Goal: Task Accomplishment & Management: Use online tool/utility

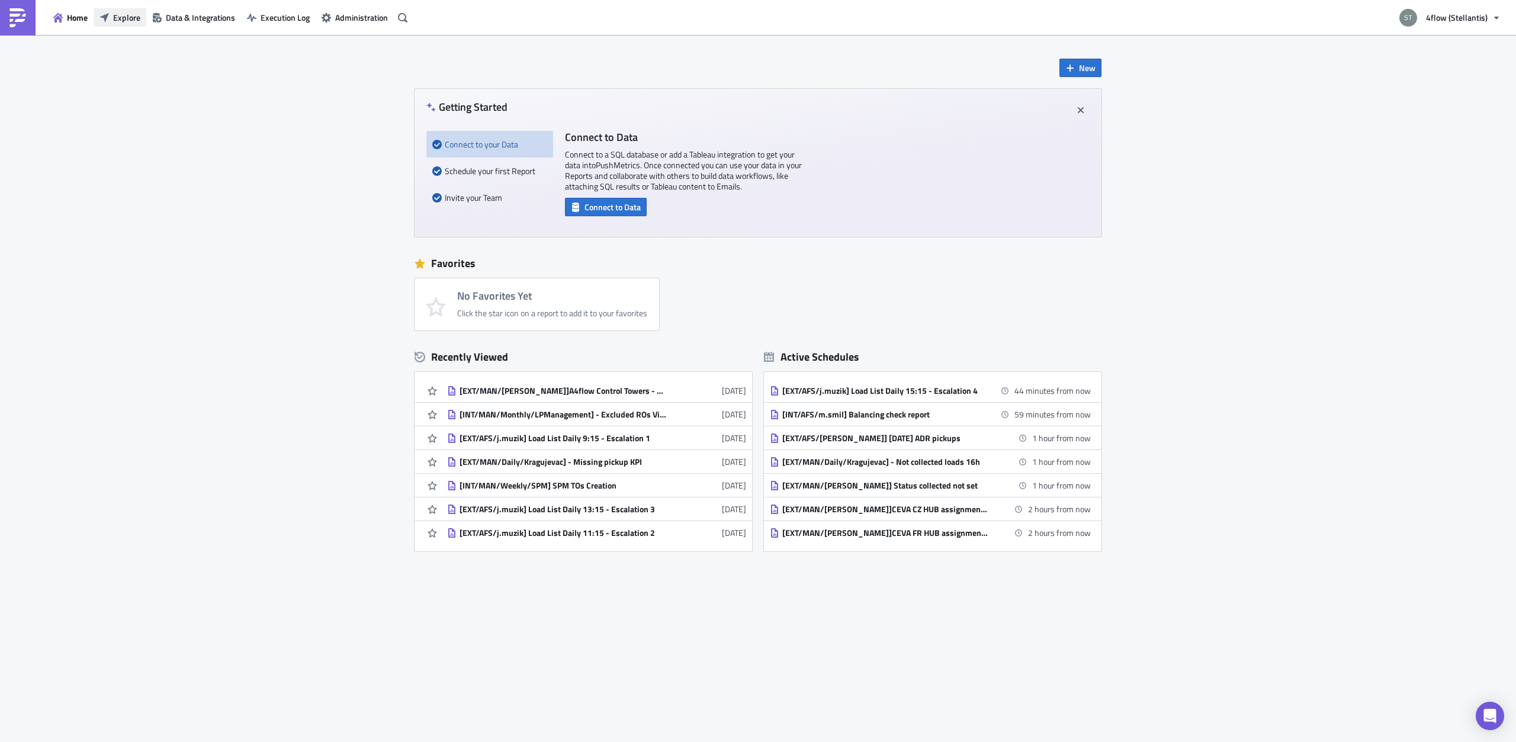
click at [113, 16] on button "Explore" at bounding box center [120, 17] width 53 height 18
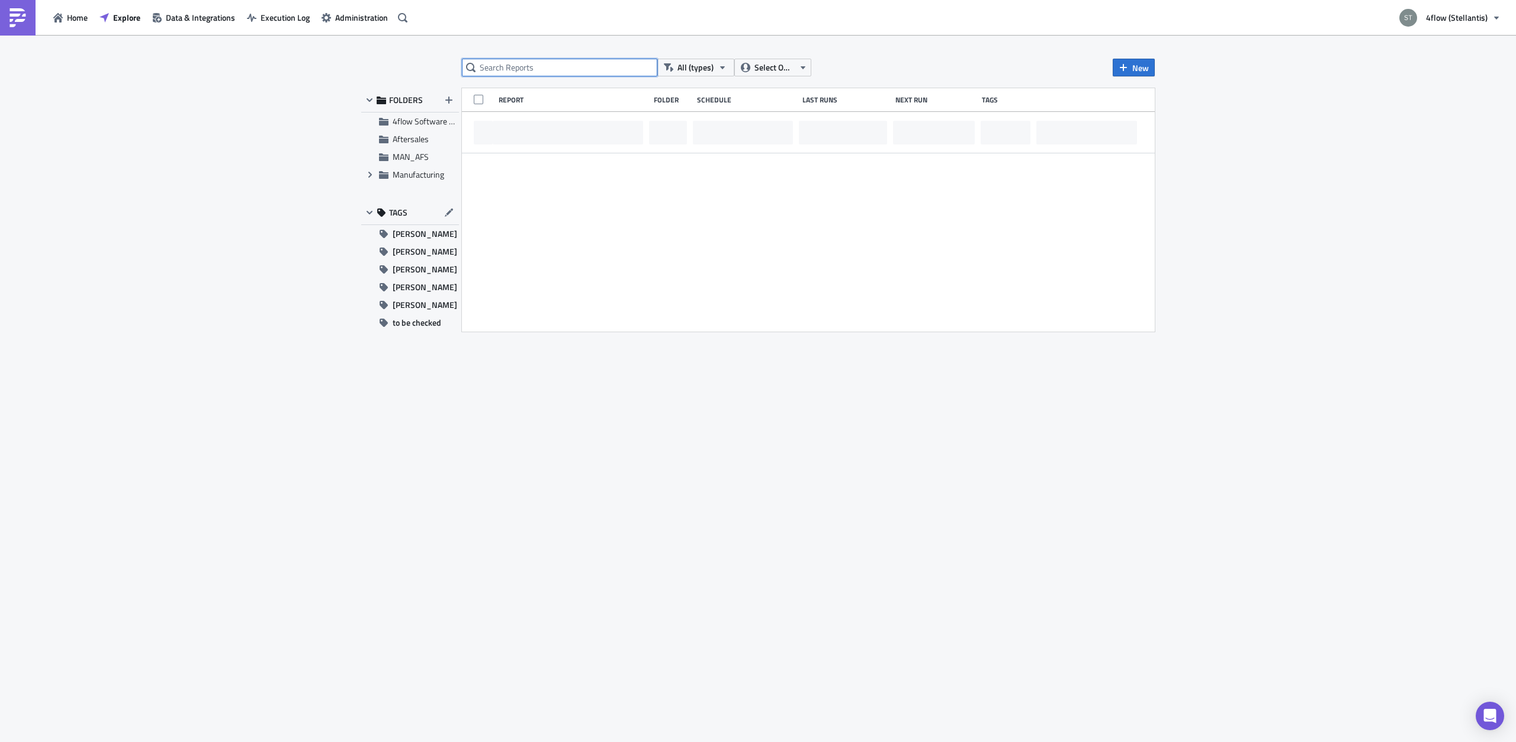
click at [539, 75] on input "text" at bounding box center [559, 68] width 195 height 18
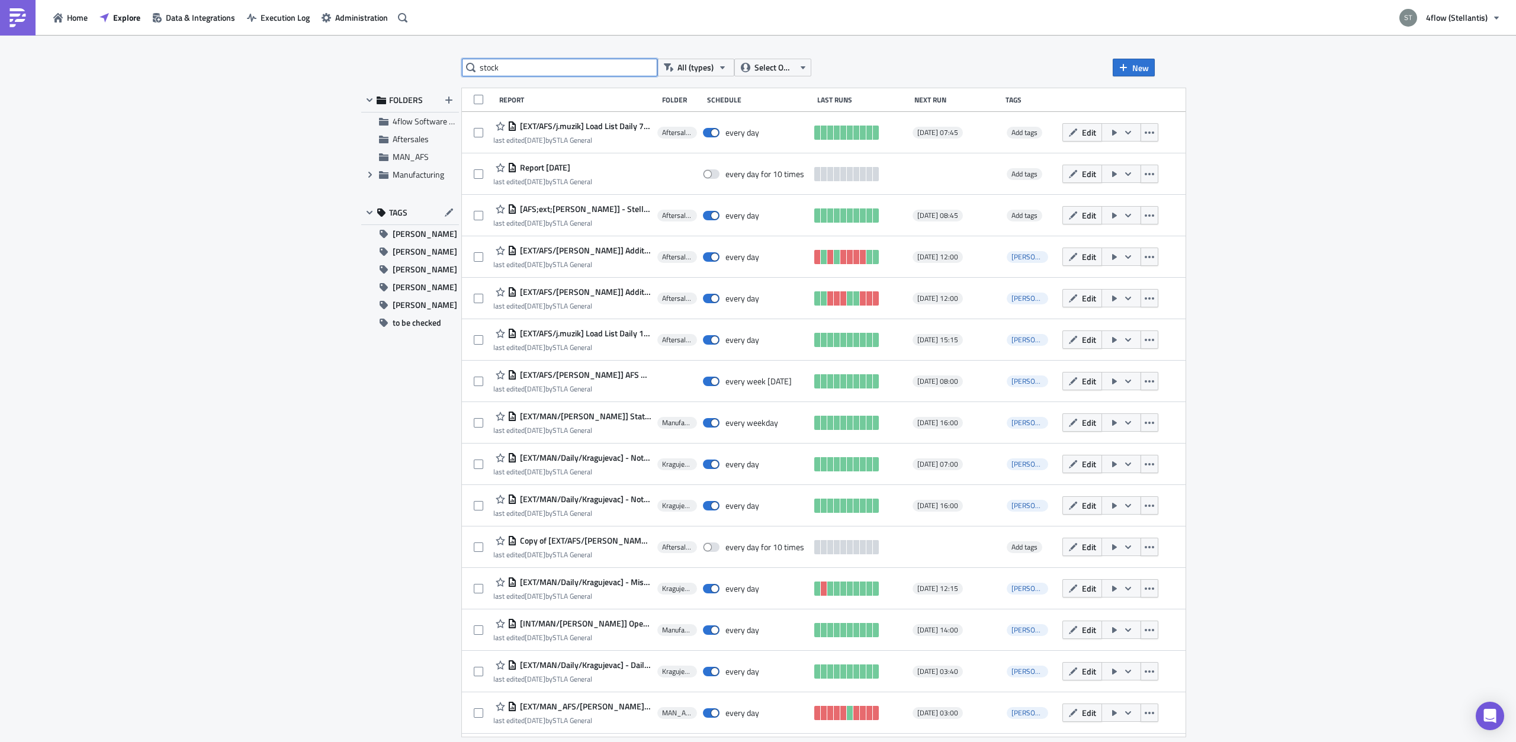
type input "stock"
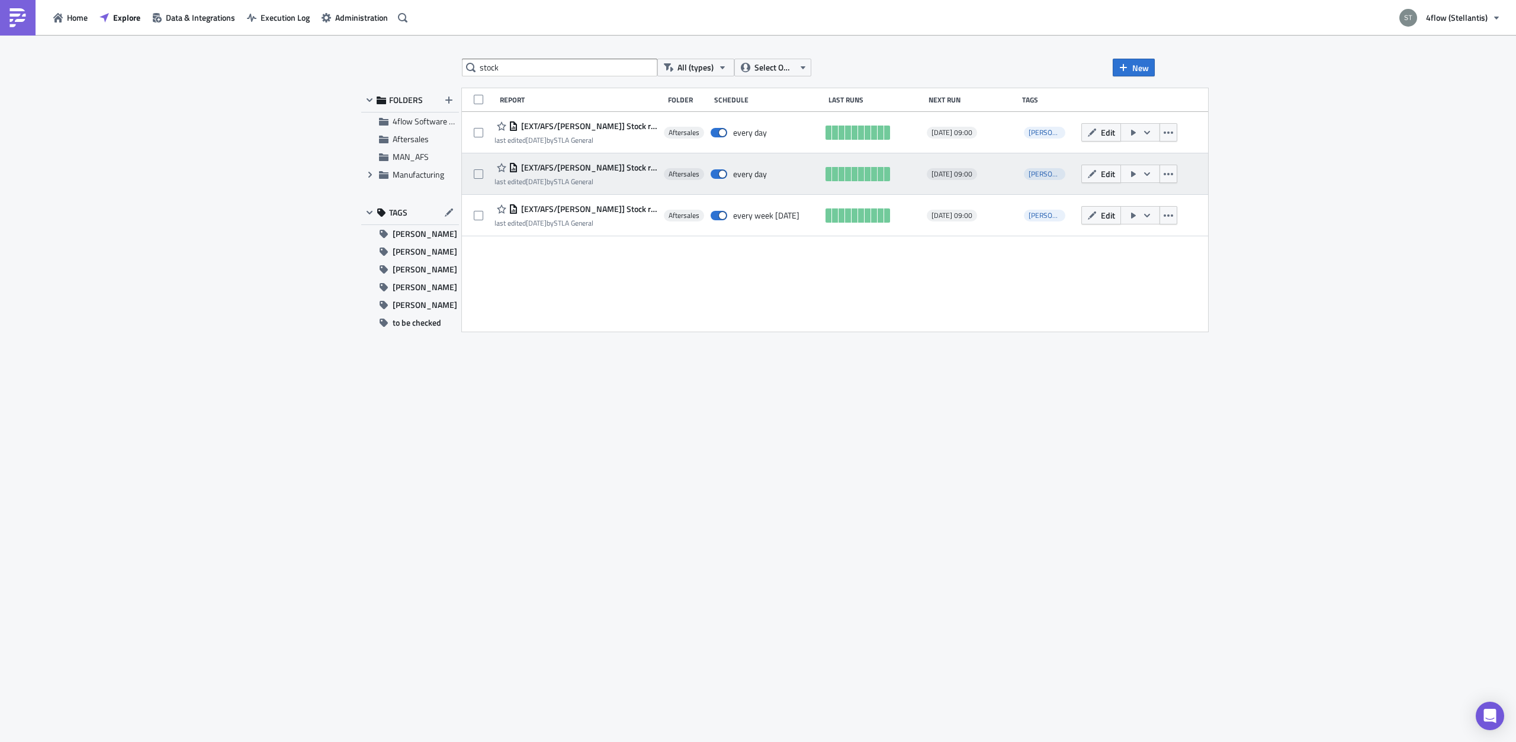
click at [592, 172] on span "[EXT/AFS/[PERSON_NAME]] Stock report (HUB-LES-FR13)" at bounding box center [588, 167] width 140 height 11
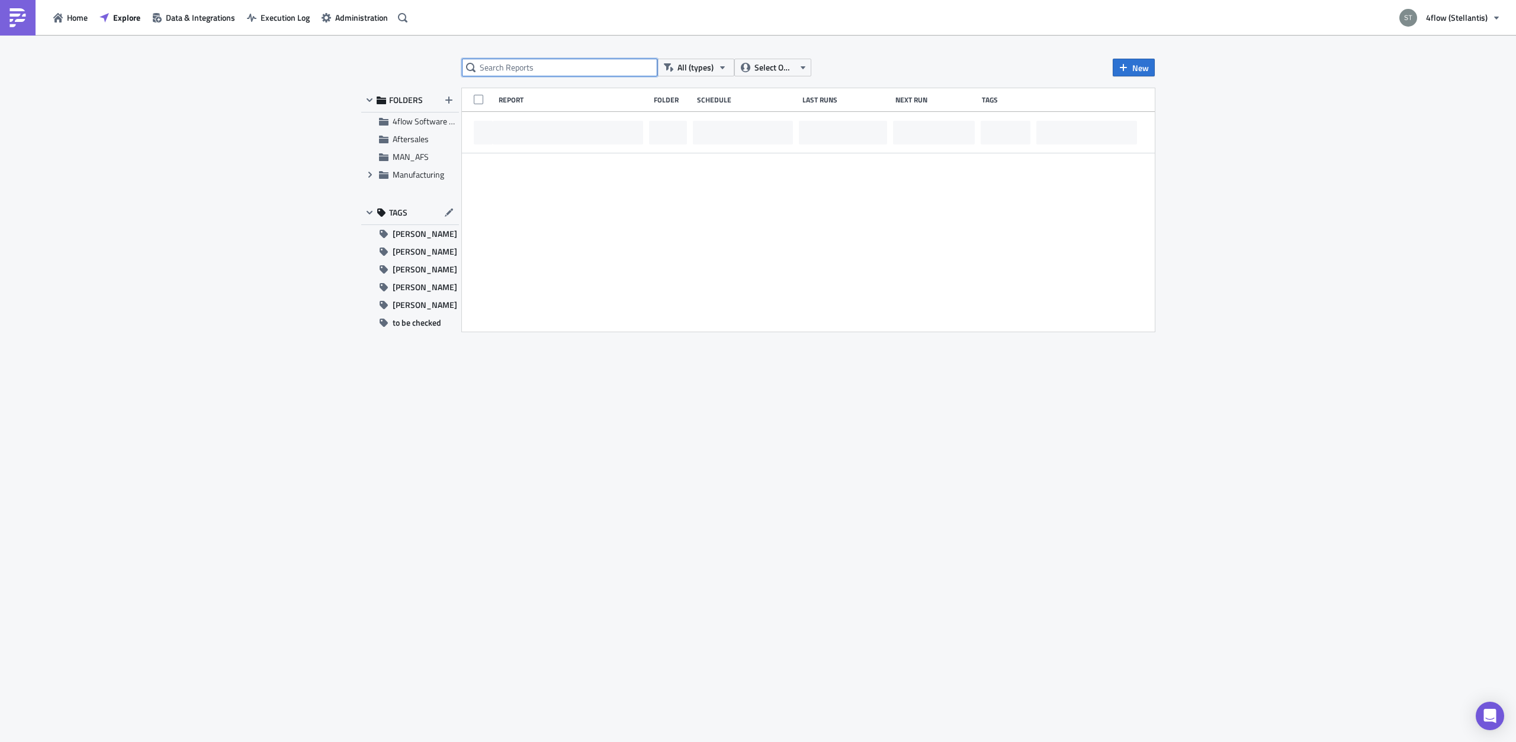
click at [508, 65] on input "text" at bounding box center [559, 68] width 195 height 18
type input "h"
type input "stock"
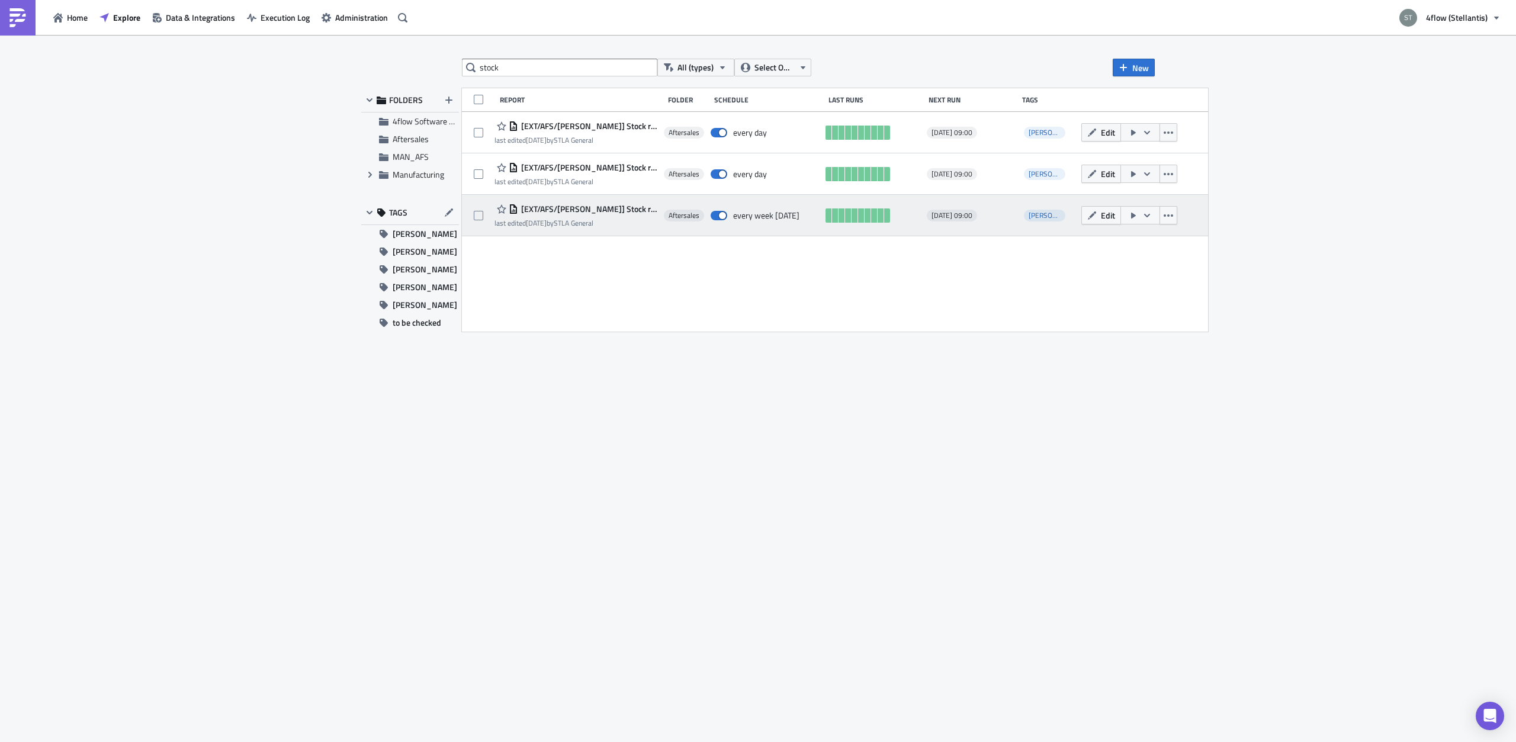
click at [604, 209] on span "[EXT/AFS/[PERSON_NAME]] Stock report ([GEOGRAPHIC_DATA] hubs)" at bounding box center [588, 209] width 140 height 11
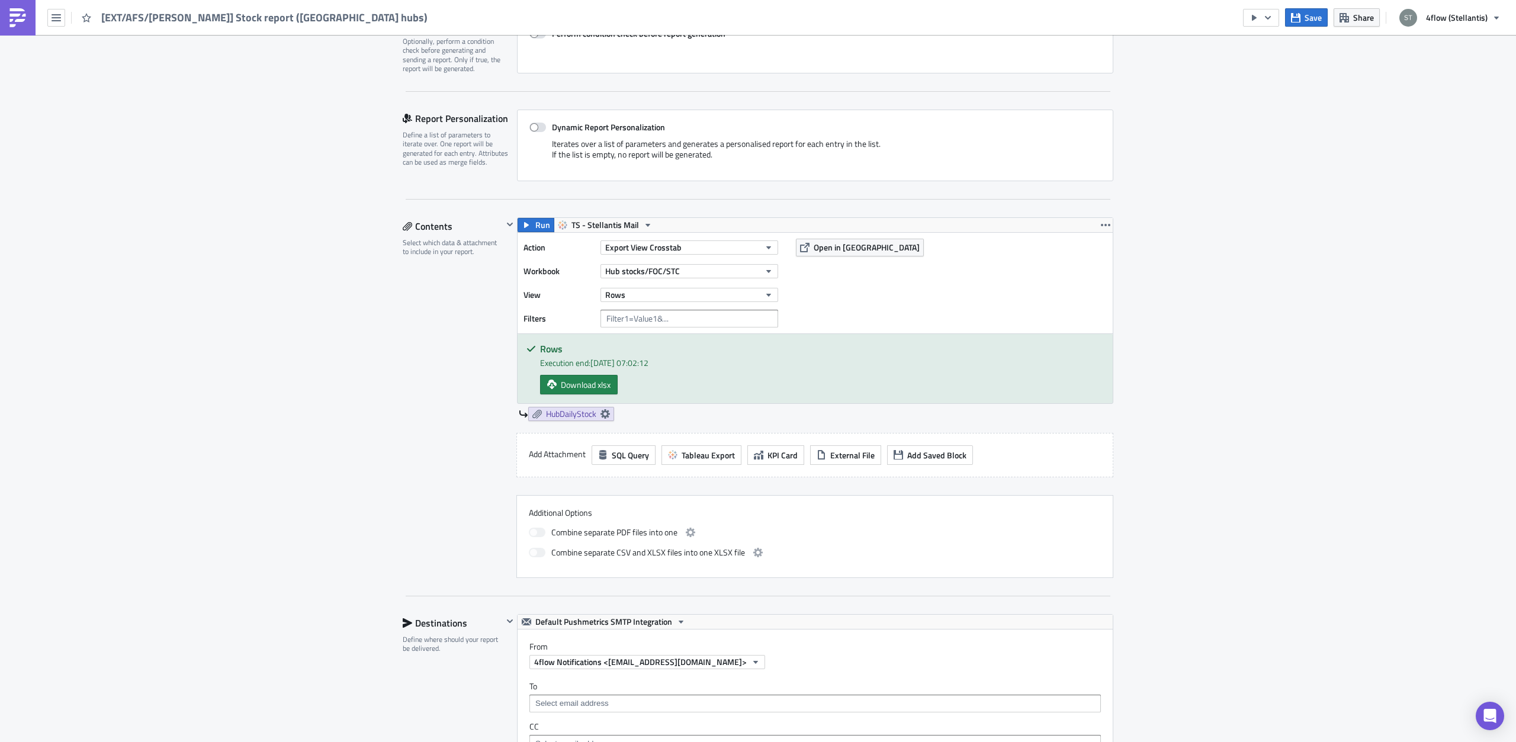
scroll to position [141, 0]
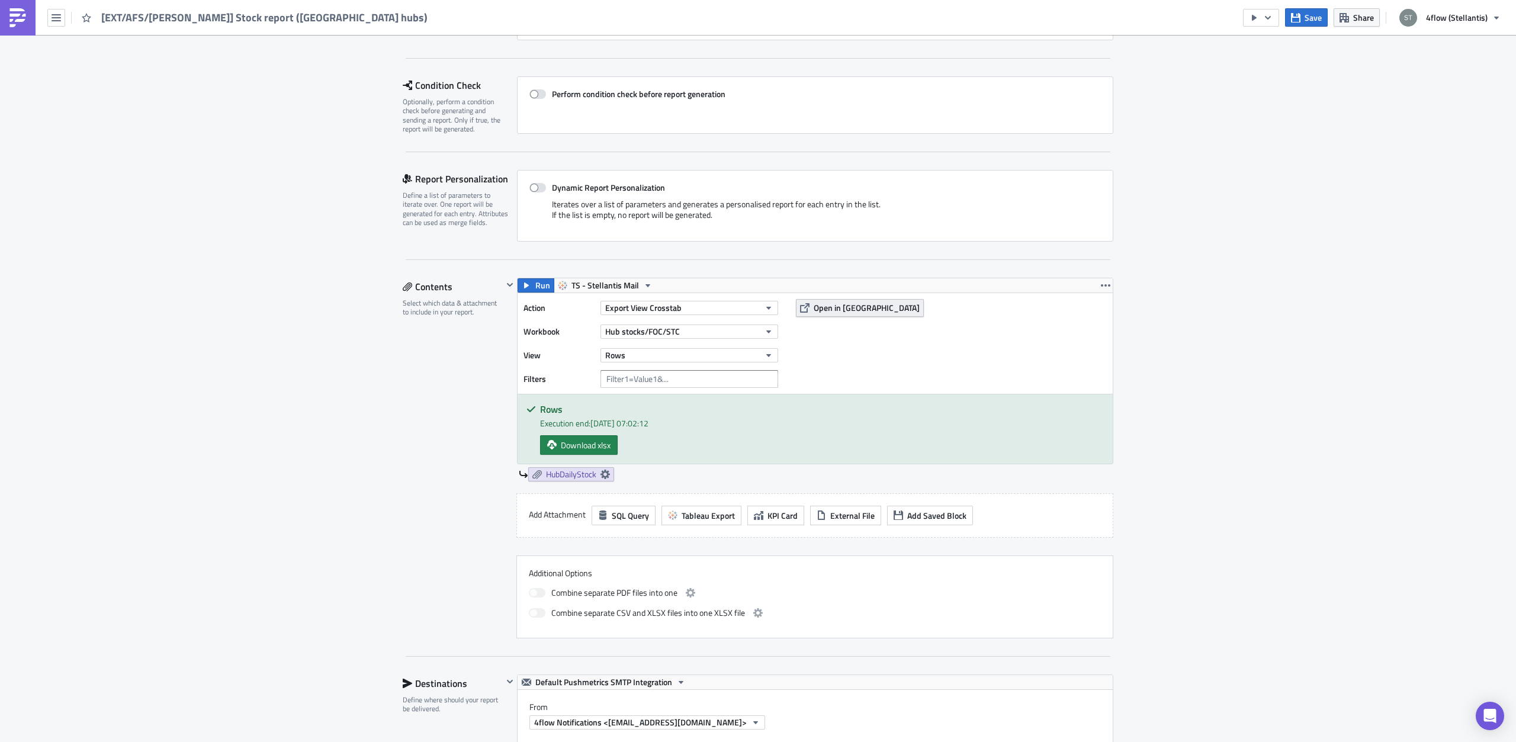
click at [839, 312] on span "Open in [GEOGRAPHIC_DATA]" at bounding box center [867, 307] width 106 height 12
click at [535, 286] on span "Run" at bounding box center [542, 285] width 15 height 14
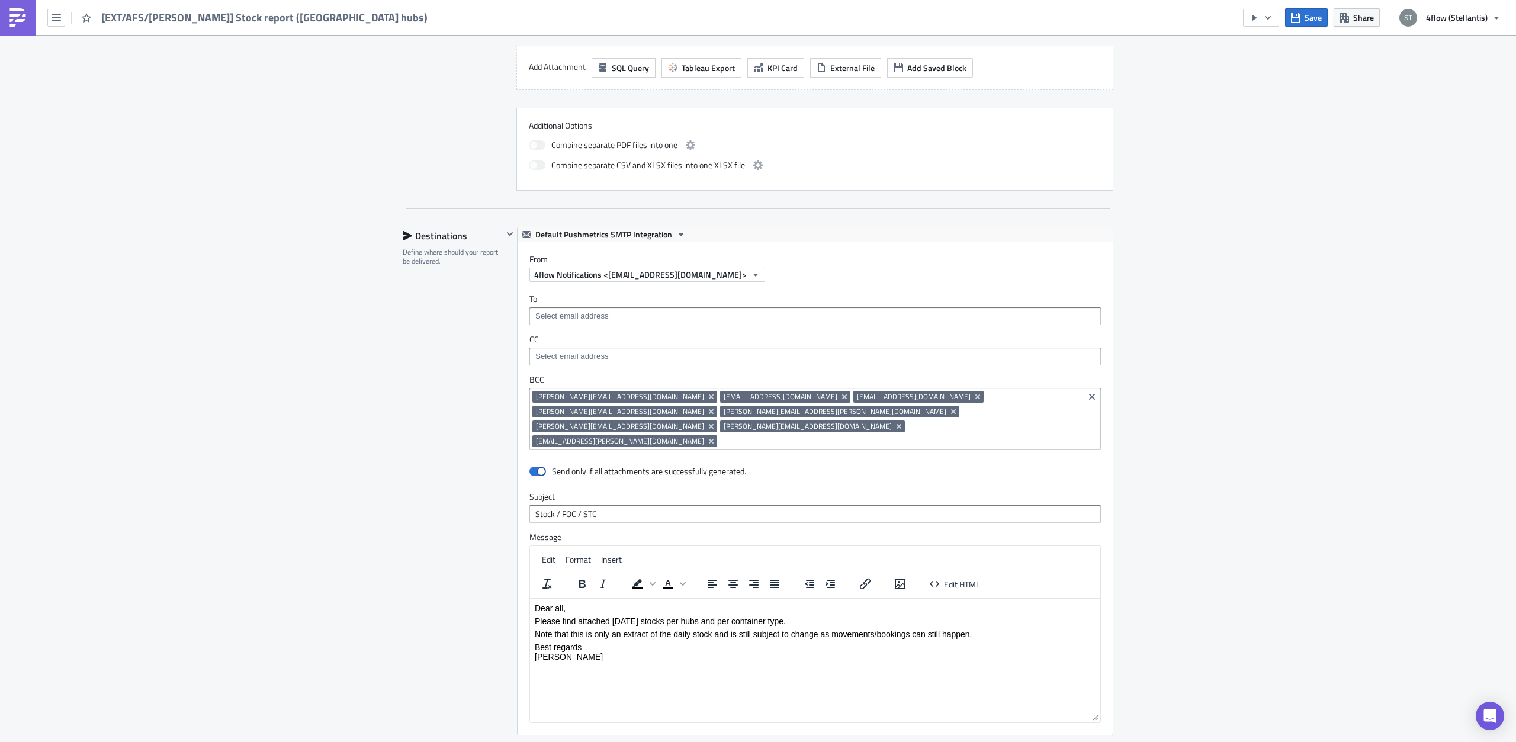
scroll to position [216, 0]
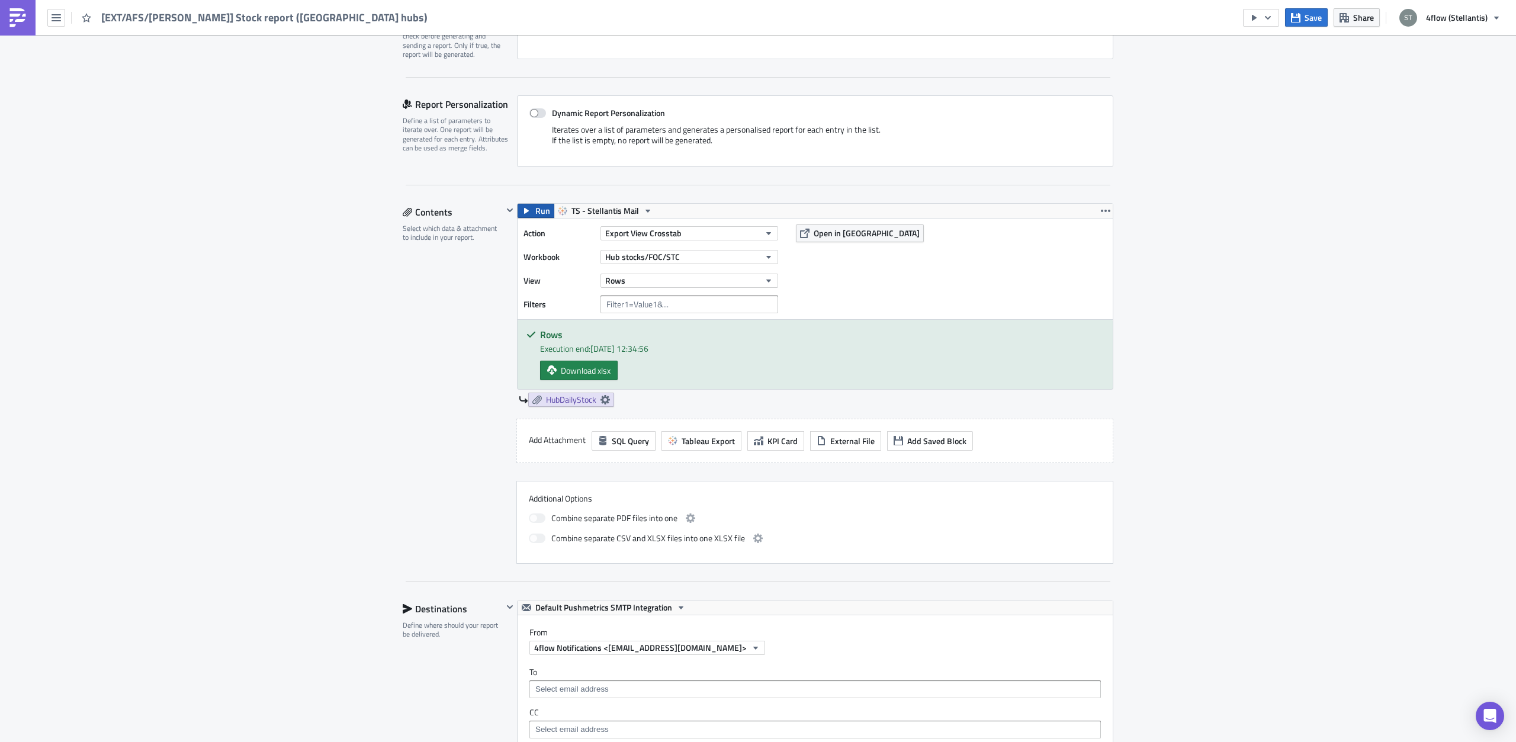
click at [528, 217] on button "Run" at bounding box center [536, 211] width 37 height 14
click at [433, 362] on div "Contents Select which data & attachment to include in your report." at bounding box center [453, 383] width 100 height 361
click at [1254, 25] on button "button" at bounding box center [1261, 18] width 36 height 18
click at [1268, 68] on div "Run Report" at bounding box center [1298, 65] width 92 height 12
